Goal: Task Accomplishment & Management: Manage account settings

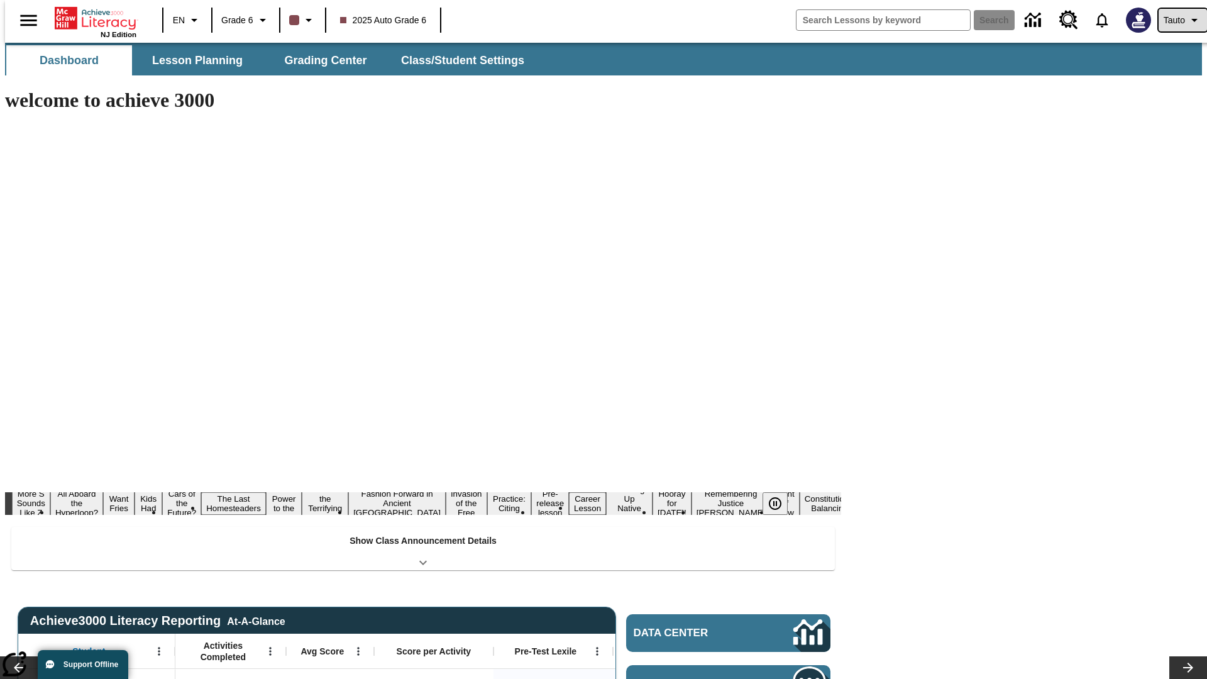
click at [1176, 20] on span "Tauto" at bounding box center [1174, 20] width 21 height 13
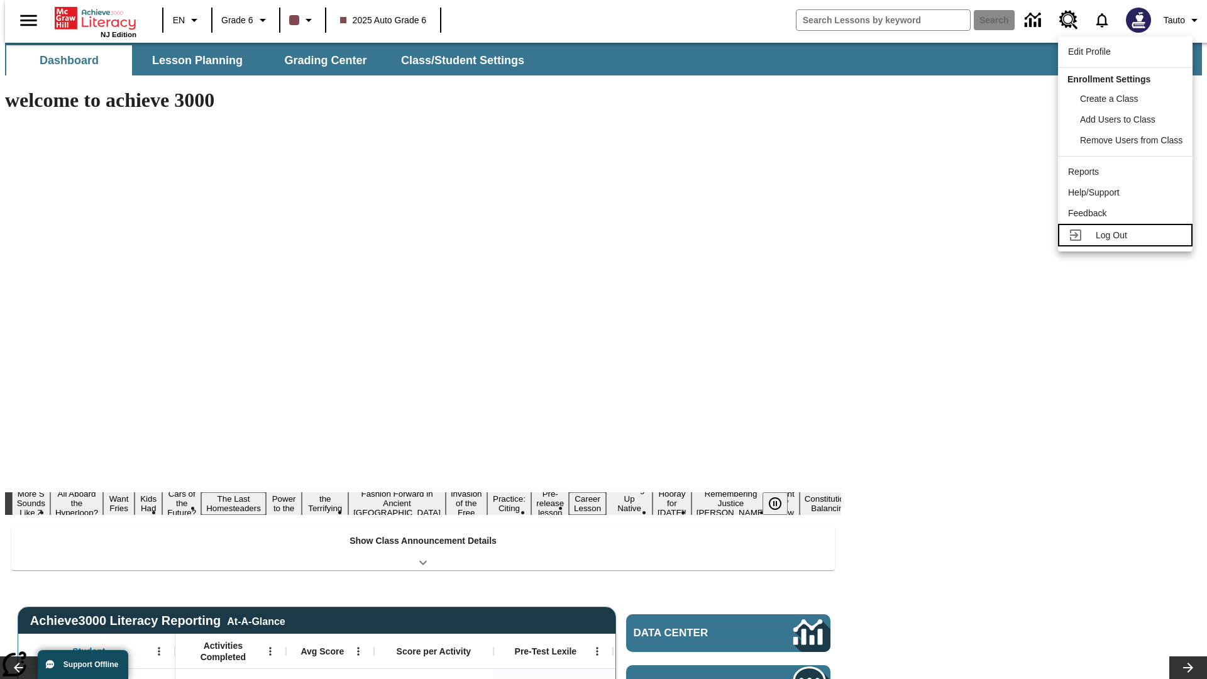
click at [1127, 235] on span "Log Out" at bounding box center [1111, 235] width 31 height 10
